Goal: Task Accomplishment & Management: Manage account settings

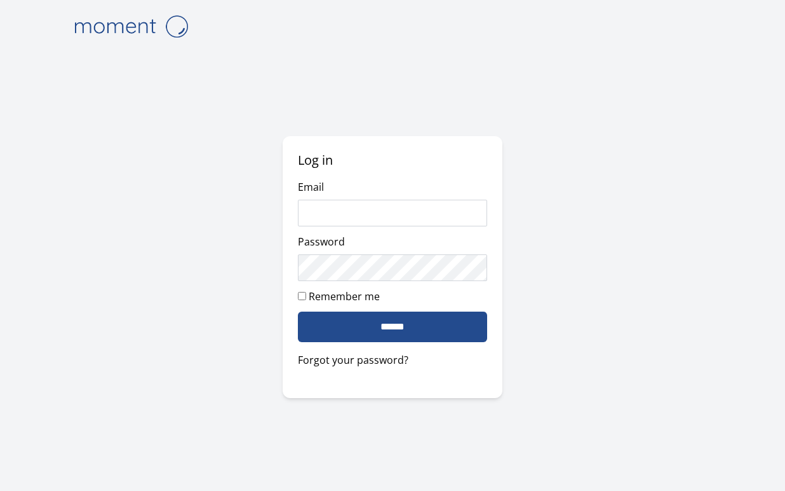
click at [0, 490] on com-1password-button at bounding box center [0, 491] width 0 height 0
click at [470, 206] on input "Email" at bounding box center [393, 213] width 190 height 27
click at [472, 222] on input "Email" at bounding box center [393, 213] width 190 height 27
click at [471, 218] on input "Email" at bounding box center [393, 213] width 190 height 27
click at [0, 490] on com-1password-button at bounding box center [0, 491] width 0 height 0
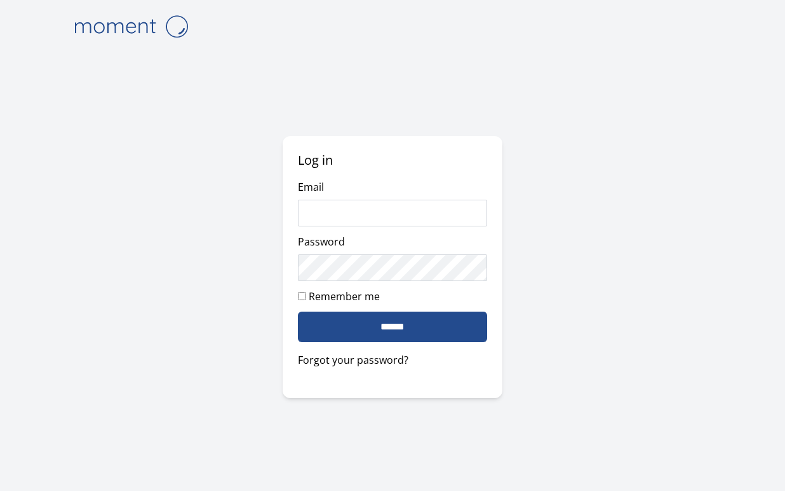
click at [0, 490] on com-1password-button at bounding box center [0, 491] width 0 height 0
type input "**********"
click at [386, 364] on link "Forgot your password?" at bounding box center [393, 359] width 190 height 15
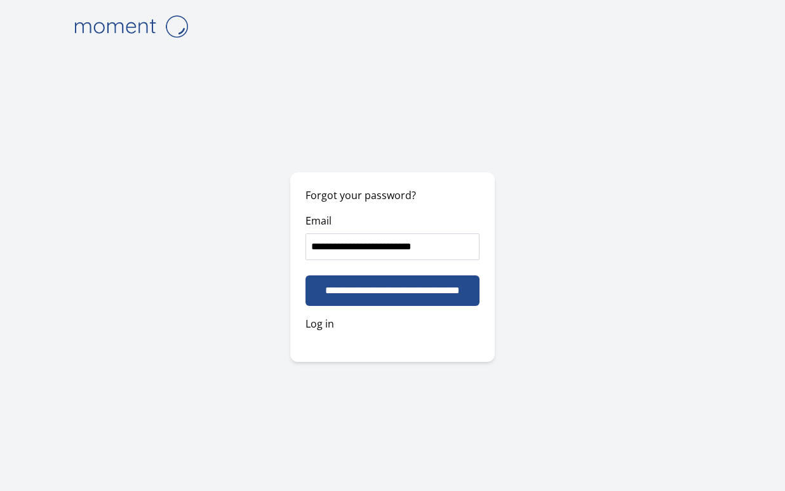
type input "**********"
click at [545, 255] on div "**********" at bounding box center [392, 245] width 651 height 491
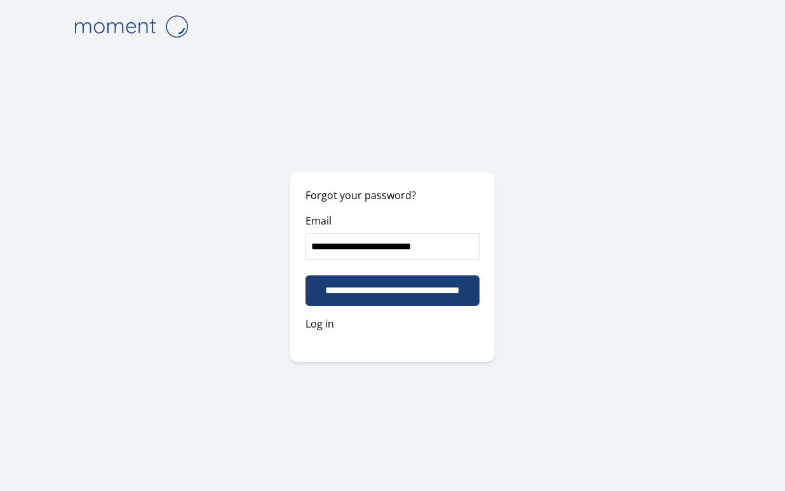
click at [410, 298] on input "**********" at bounding box center [393, 290] width 174 height 31
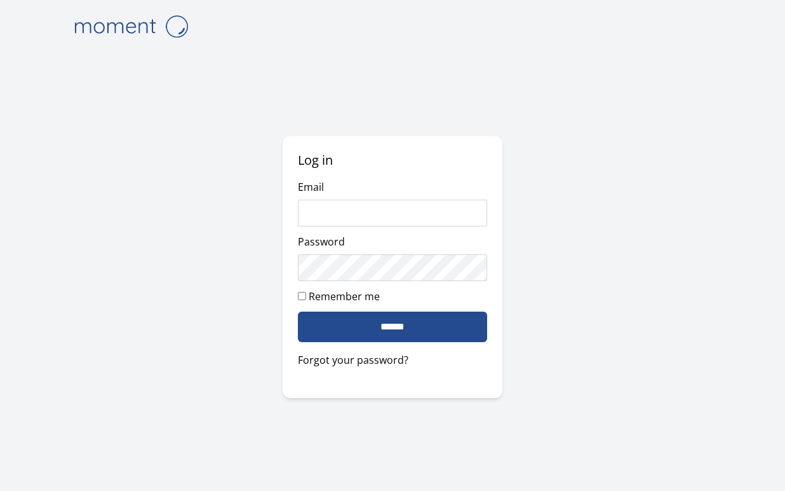
click at [426, 213] on input "Email" at bounding box center [393, 213] width 190 height 27
type input "**********"
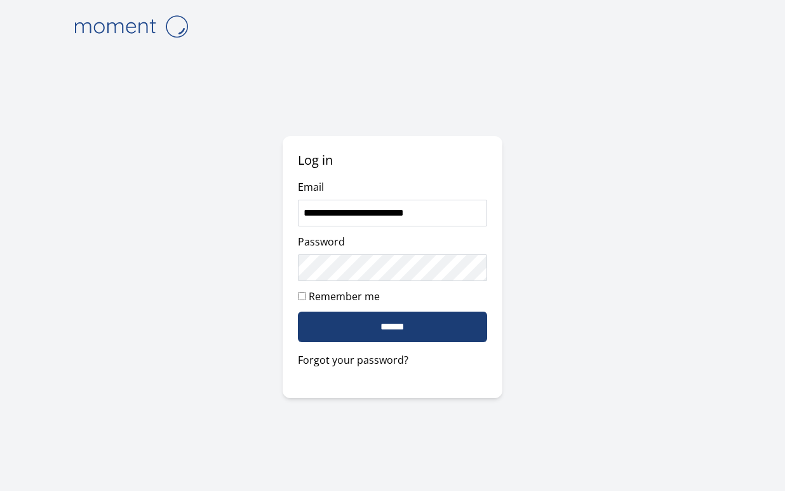
click at [416, 332] on input "******" at bounding box center [393, 326] width 190 height 31
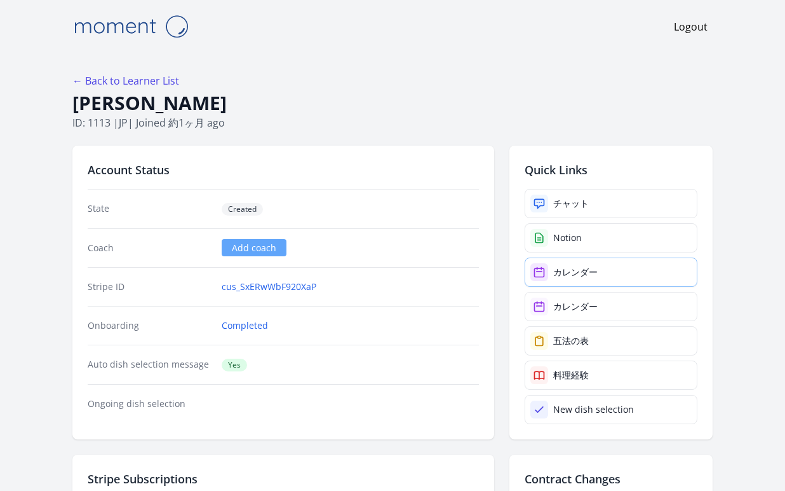
click at [623, 278] on link "カレンダー" at bounding box center [611, 271] width 173 height 29
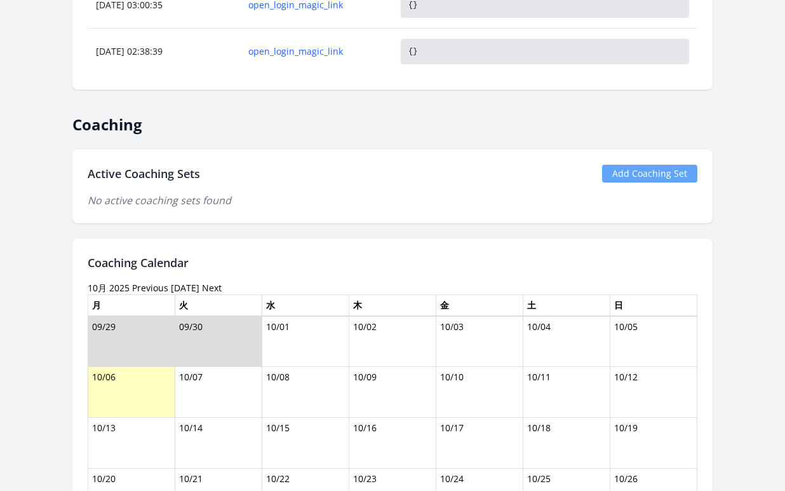
scroll to position [995, 0]
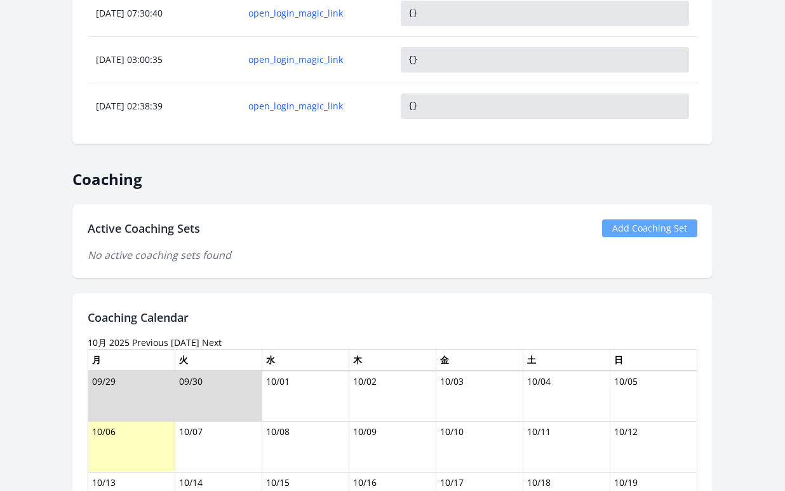
click at [653, 231] on link "Add Coaching Set" at bounding box center [649, 228] width 95 height 18
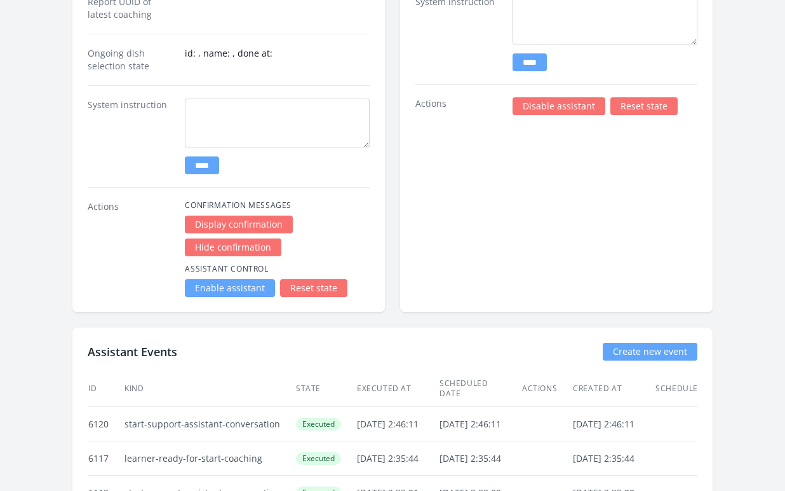
scroll to position [2354, 0]
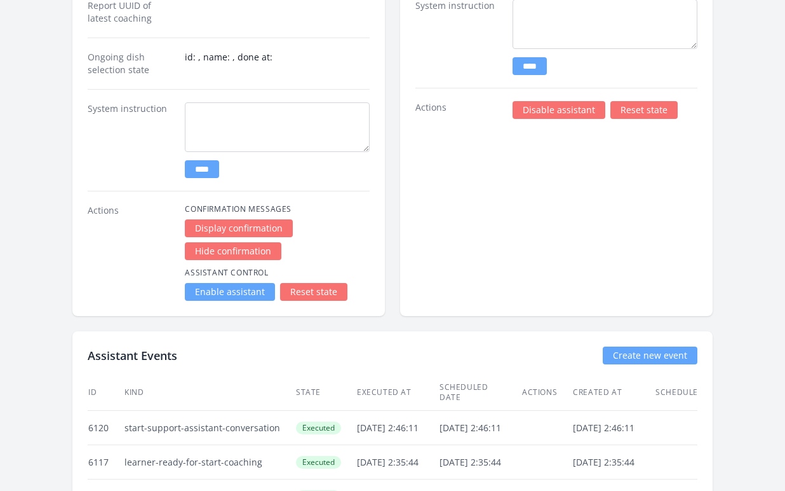
click at [644, 111] on link "Reset state" at bounding box center [644, 110] width 67 height 18
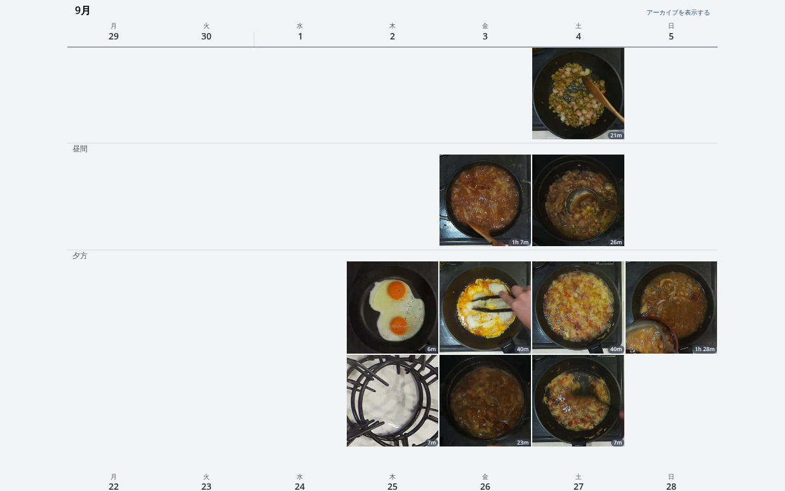
scroll to position [564, 0]
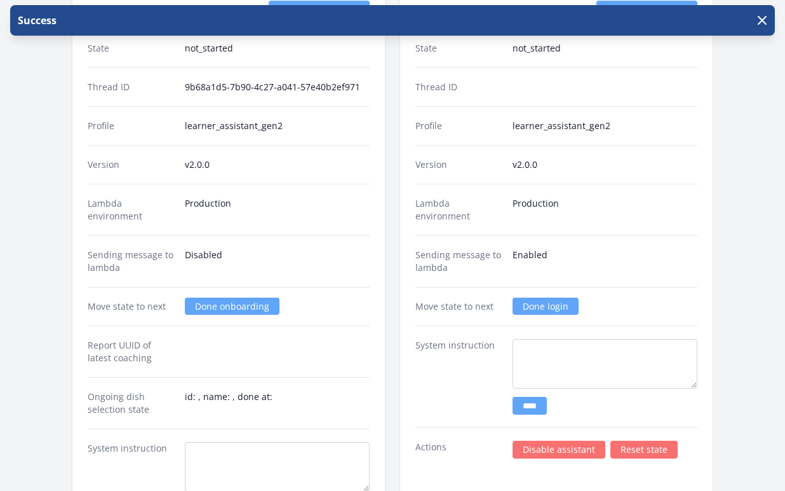
scroll to position [2030, 0]
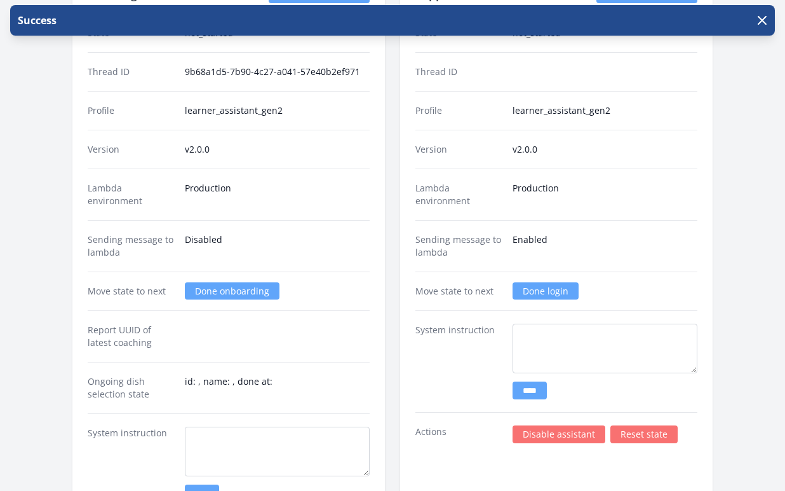
click at [545, 287] on link "Done login" at bounding box center [546, 290] width 66 height 17
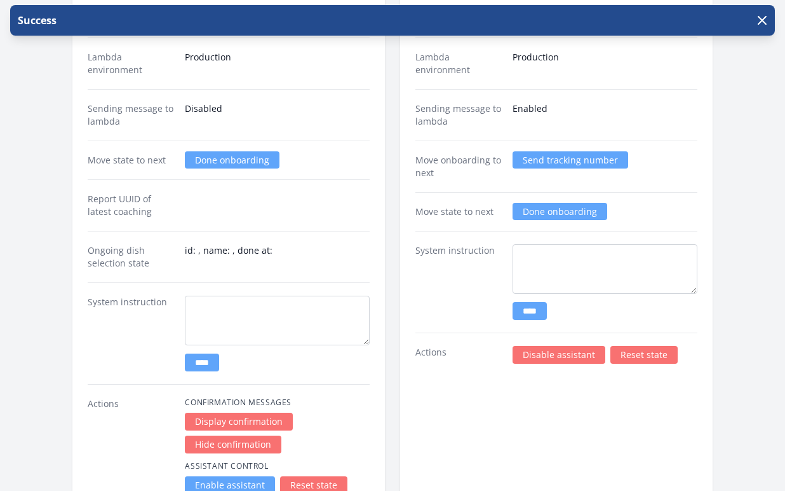
scroll to position [2163, 0]
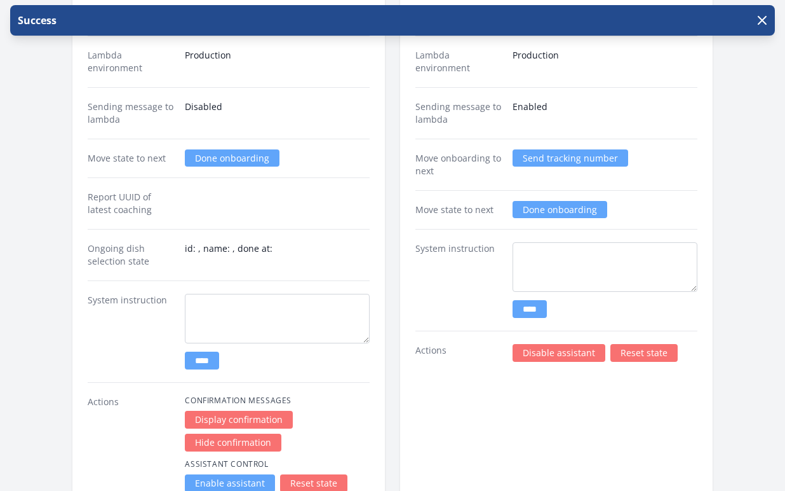
click at [581, 161] on link "Send tracking number" at bounding box center [571, 157] width 116 height 17
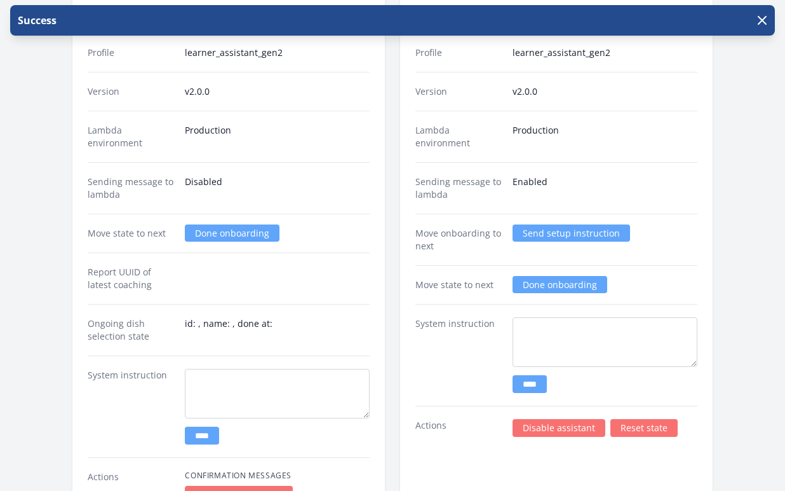
scroll to position [2116, 0]
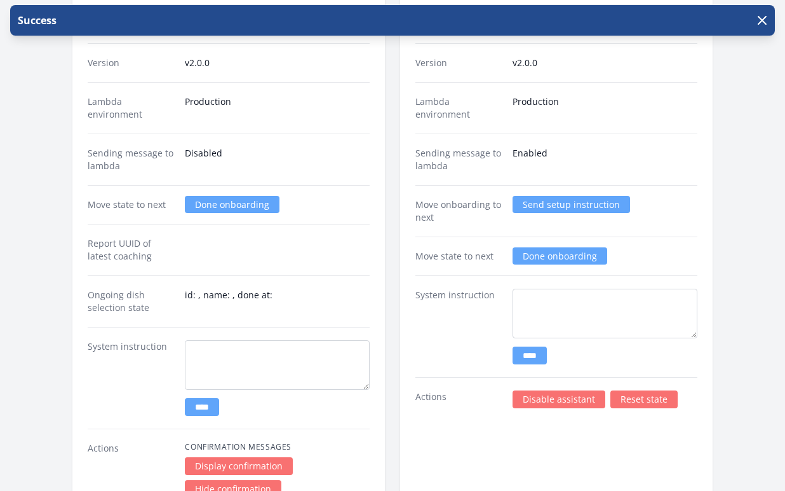
click at [570, 203] on link "Send setup instruction" at bounding box center [572, 204] width 118 height 17
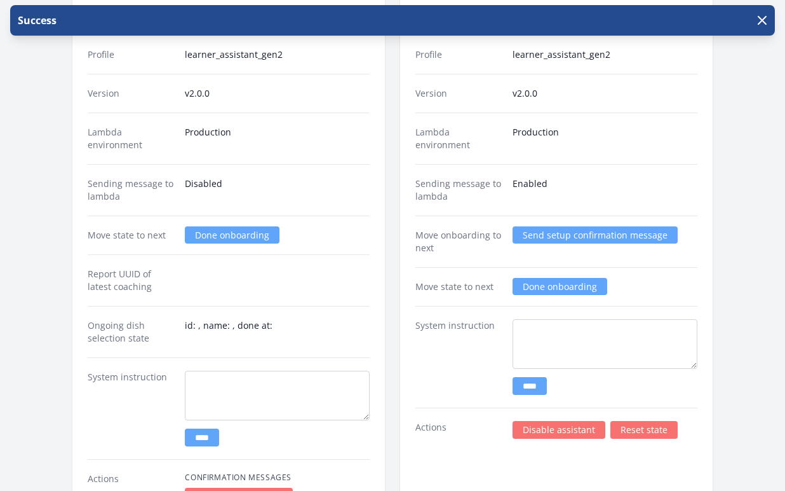
scroll to position [2067, 0]
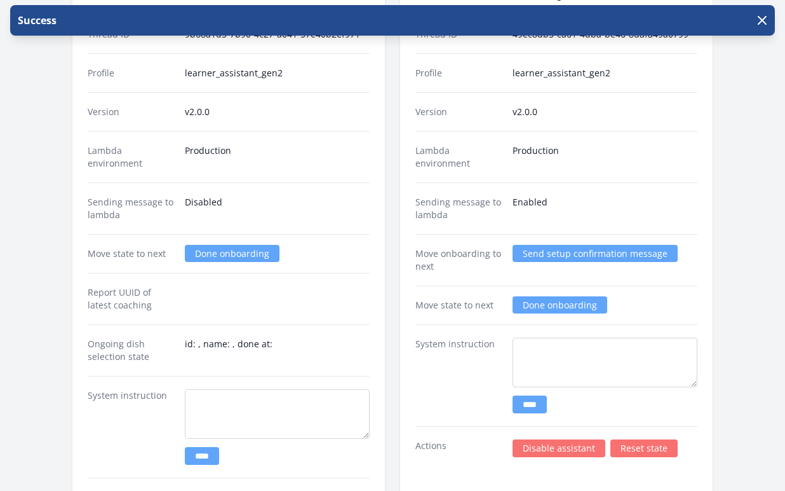
click at [564, 254] on link "Send setup confirmation message" at bounding box center [595, 253] width 165 height 17
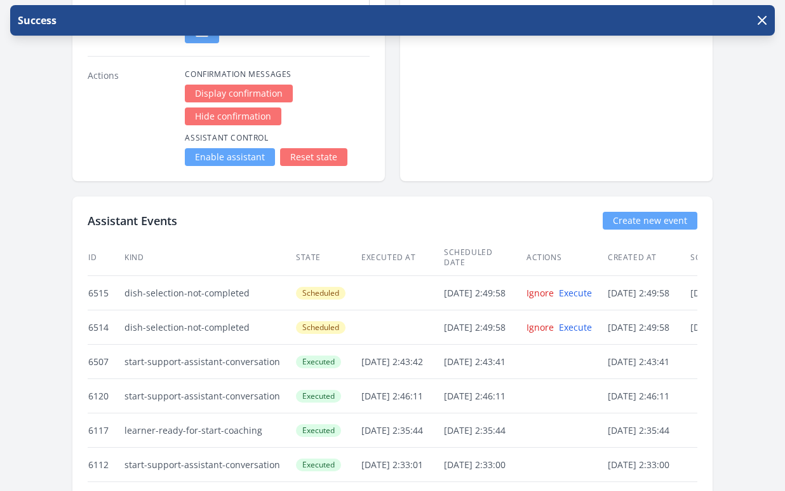
scroll to position [2510, 0]
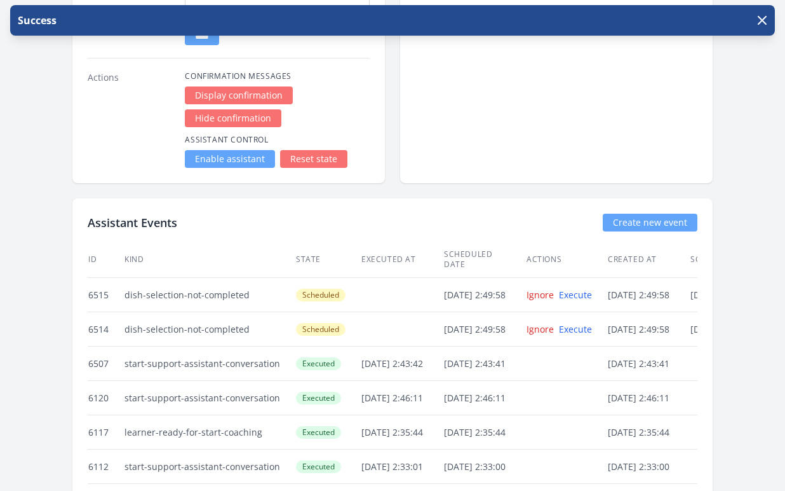
click at [217, 160] on link "Enable assistant" at bounding box center [230, 159] width 90 height 18
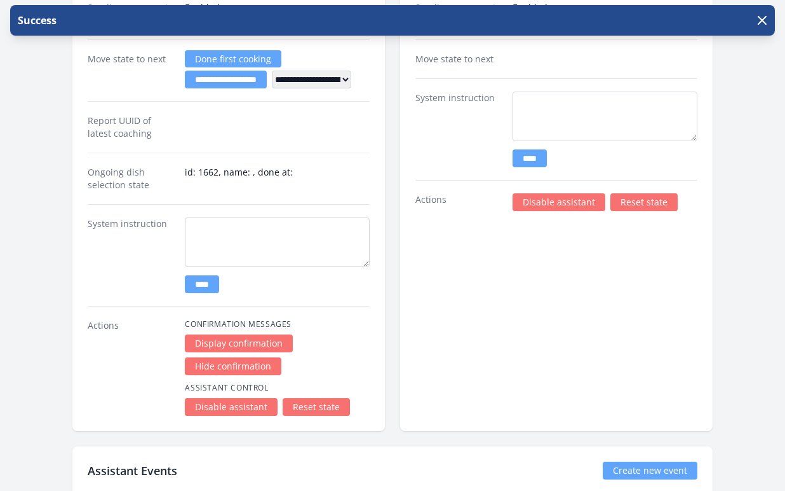
scroll to position [2273, 0]
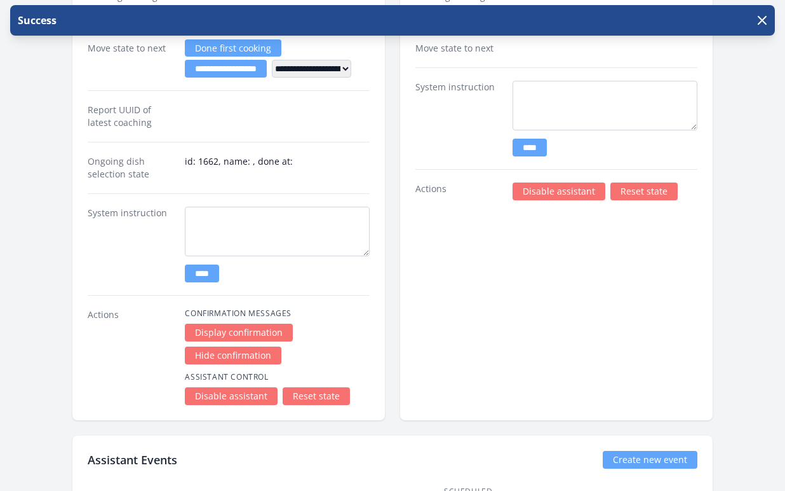
click at [570, 185] on link "Disable assistant" at bounding box center [559, 191] width 93 height 18
click at [529, 186] on link "Disable assistant" at bounding box center [559, 191] width 93 height 18
click at [539, 190] on link "Disable assistant" at bounding box center [559, 191] width 93 height 18
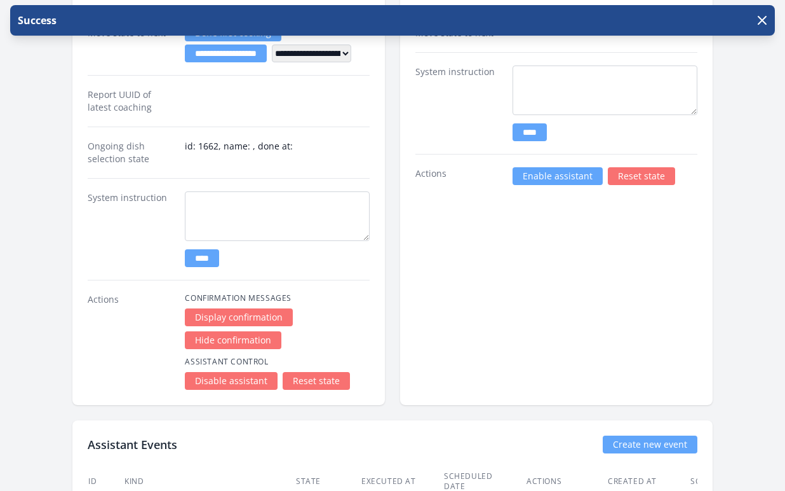
scroll to position [2276, 0]
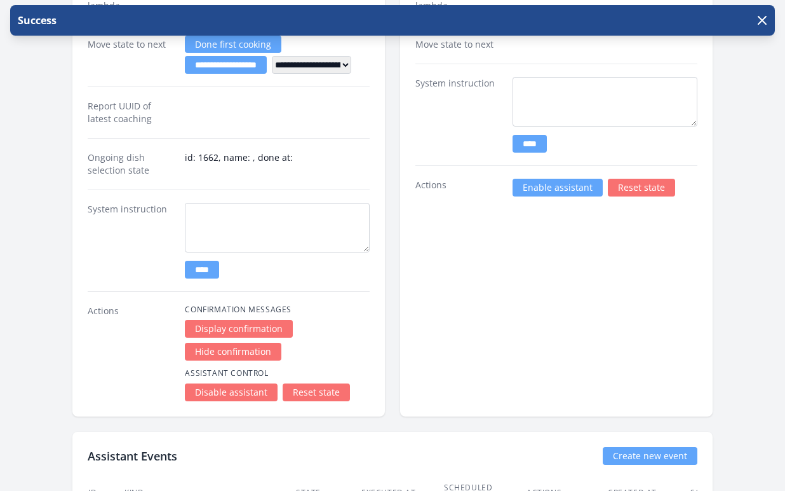
click at [539, 190] on link "Enable assistant" at bounding box center [558, 188] width 90 height 18
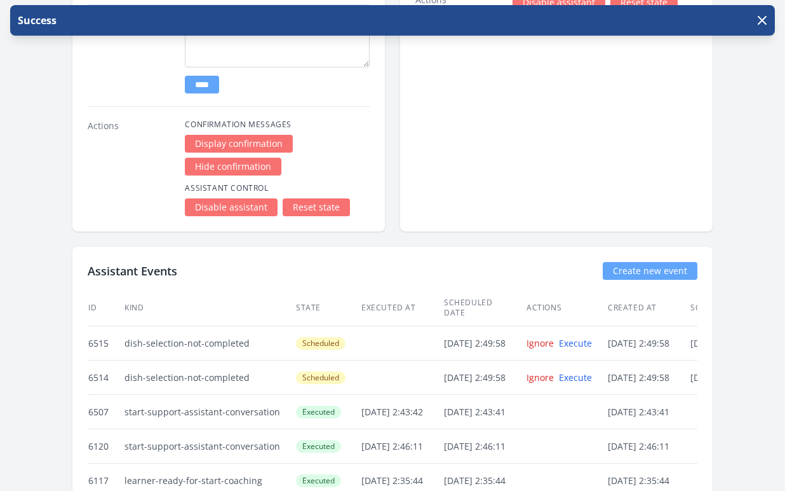
scroll to position [2525, 0]
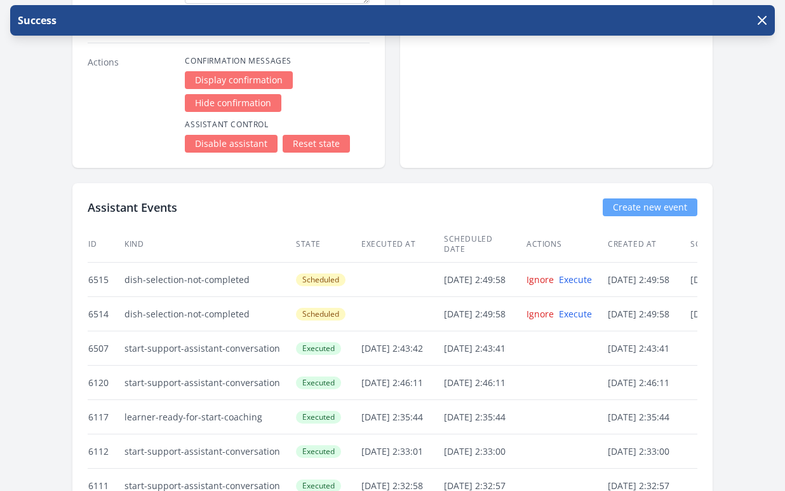
click at [332, 145] on link "Reset state" at bounding box center [316, 144] width 67 height 18
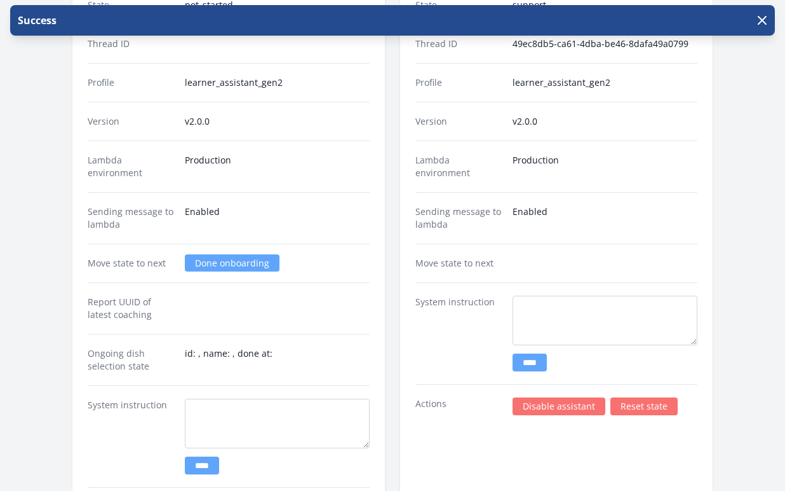
scroll to position [2019, 0]
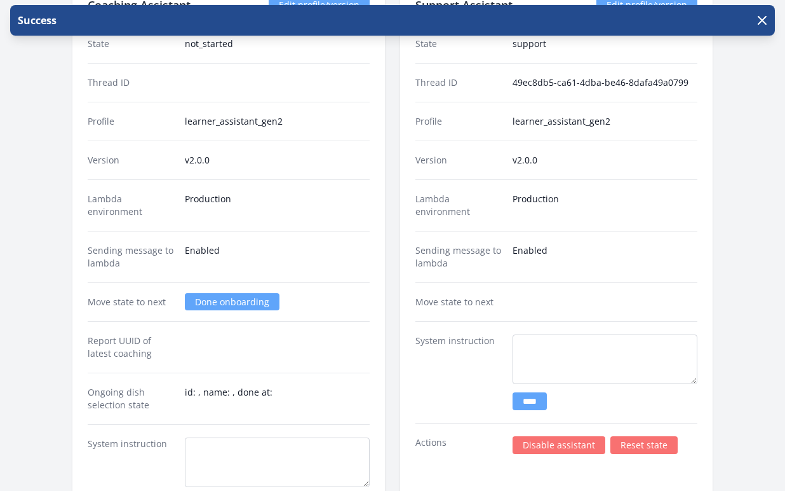
click at [262, 304] on link "Done onboarding" at bounding box center [232, 301] width 95 height 17
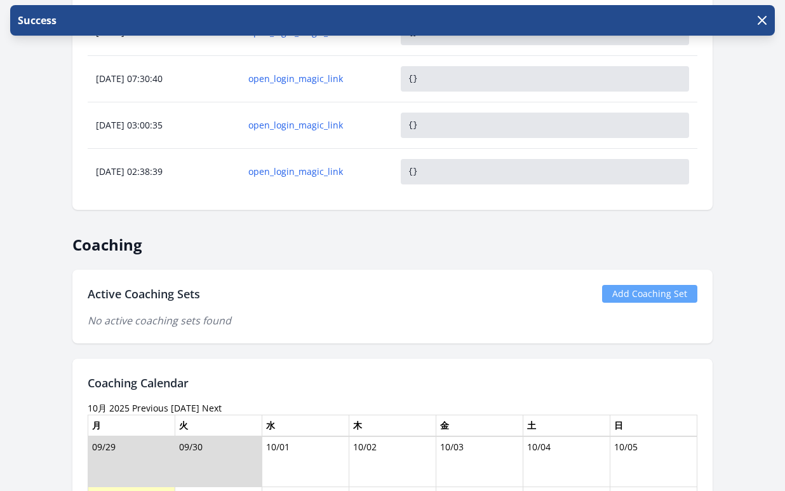
scroll to position [857, 0]
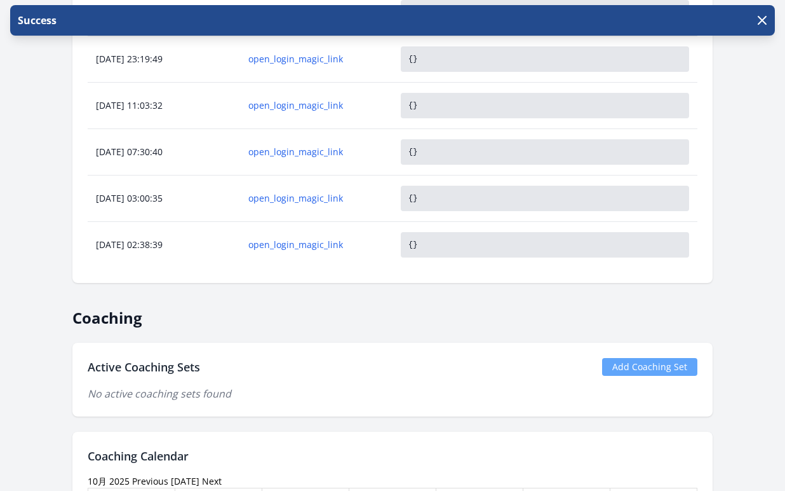
click at [669, 365] on link "Add Coaching Set" at bounding box center [649, 367] width 95 height 18
